Goal: Information Seeking & Learning: Understand process/instructions

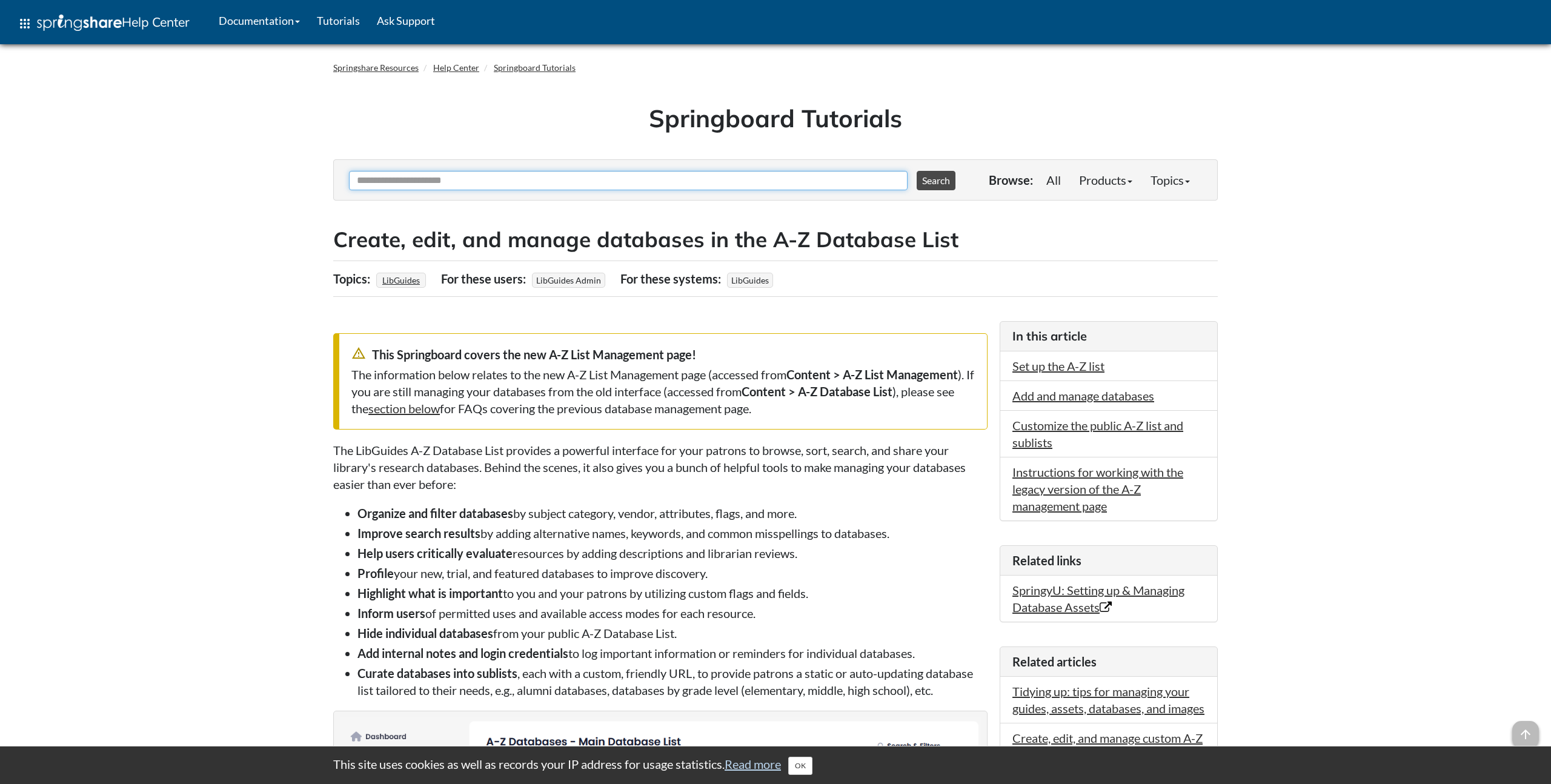
click at [470, 183] on input "Ask Another Question" at bounding box center [628, 180] width 558 height 19
type input "**********"
click at [917, 171] on button "Search" at bounding box center [936, 180] width 39 height 19
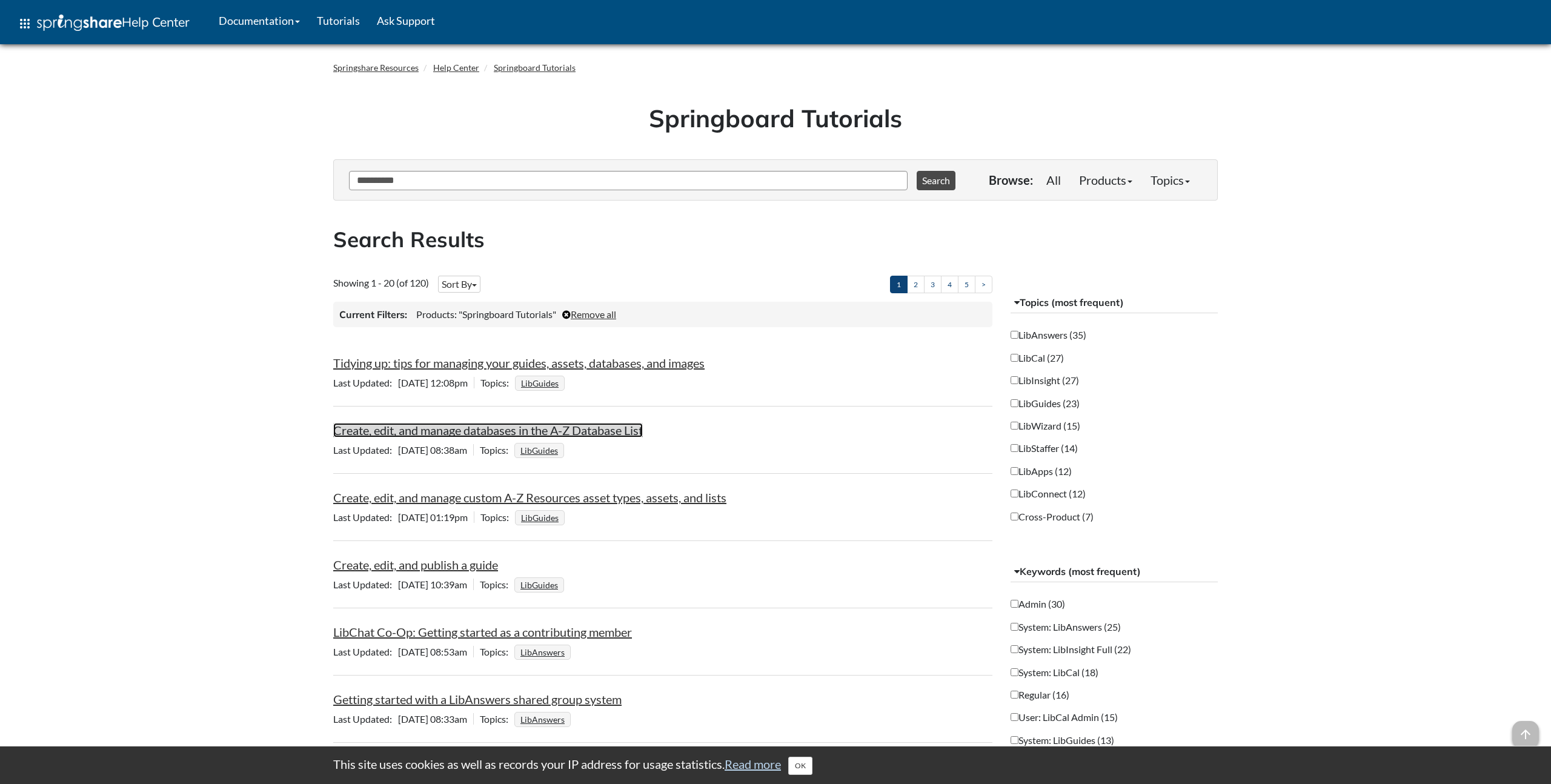
click at [390, 430] on link "Create, edit, and manage databases in the A-Z Database List" at bounding box center [488, 430] width 310 height 14
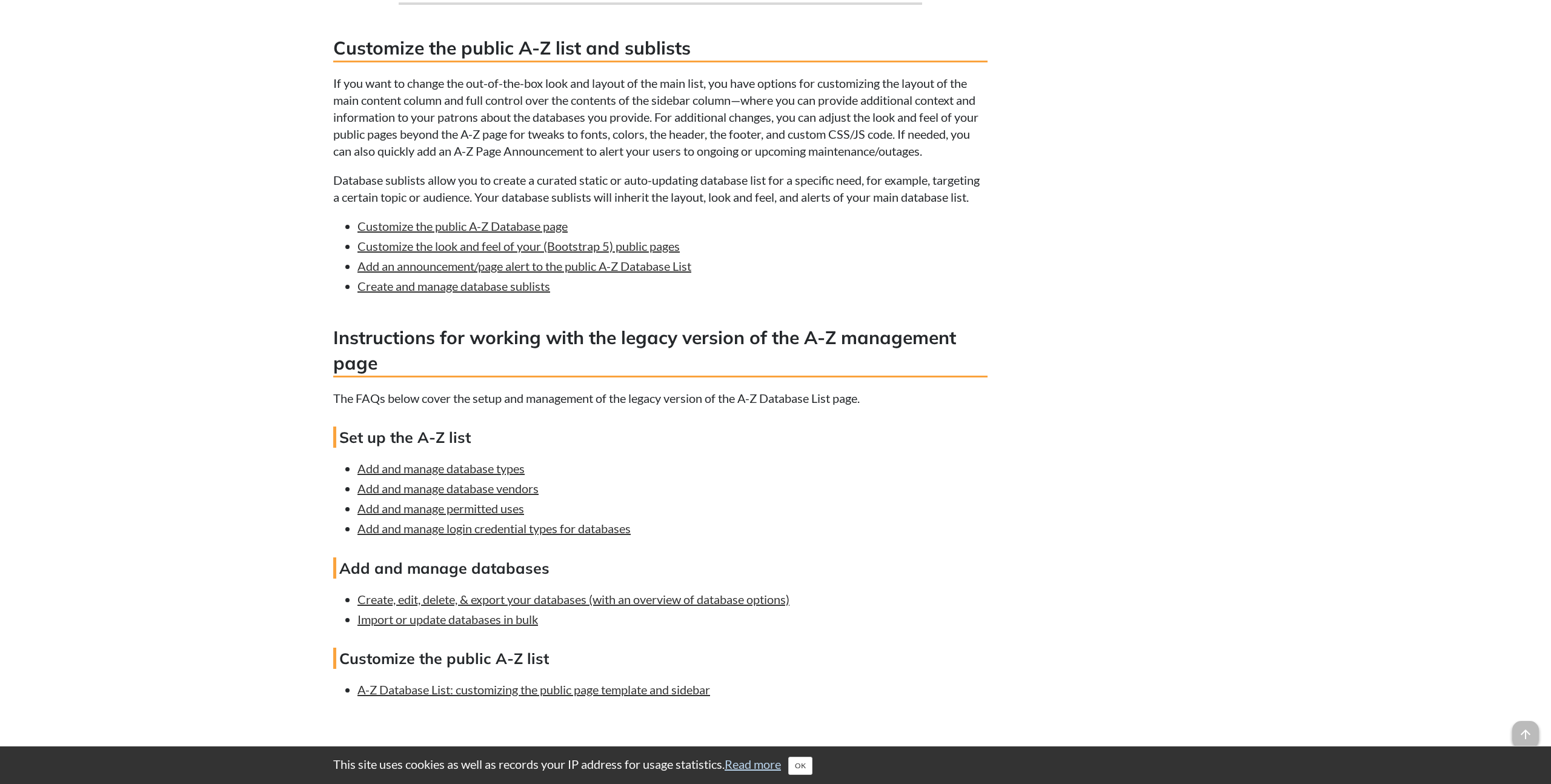
scroll to position [3474, 0]
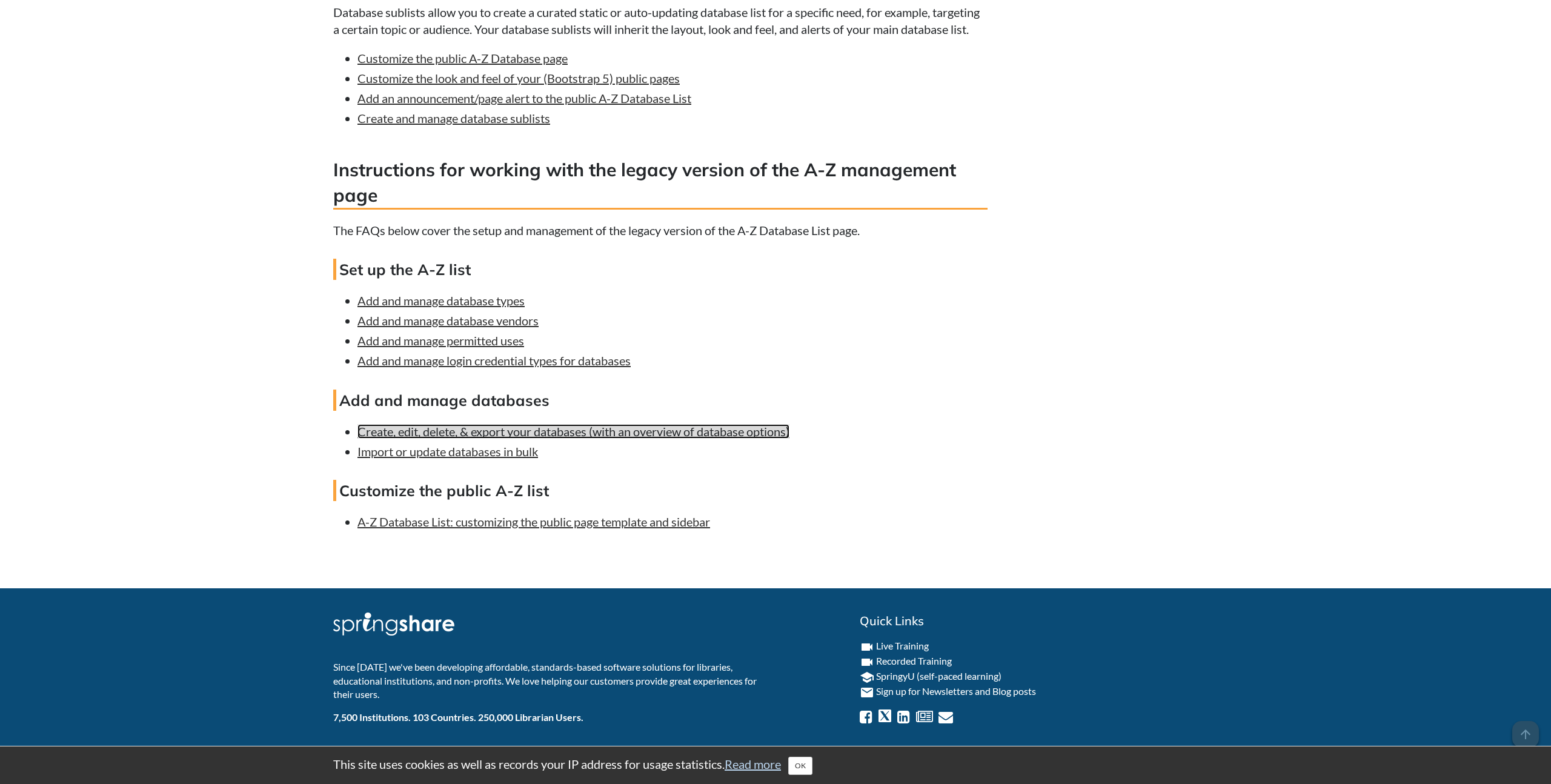
click at [392, 424] on link "Create, edit, delete, & export your databases (with an overview of database opt…" at bounding box center [573, 431] width 432 height 14
